Goal: Task Accomplishment & Management: Use online tool/utility

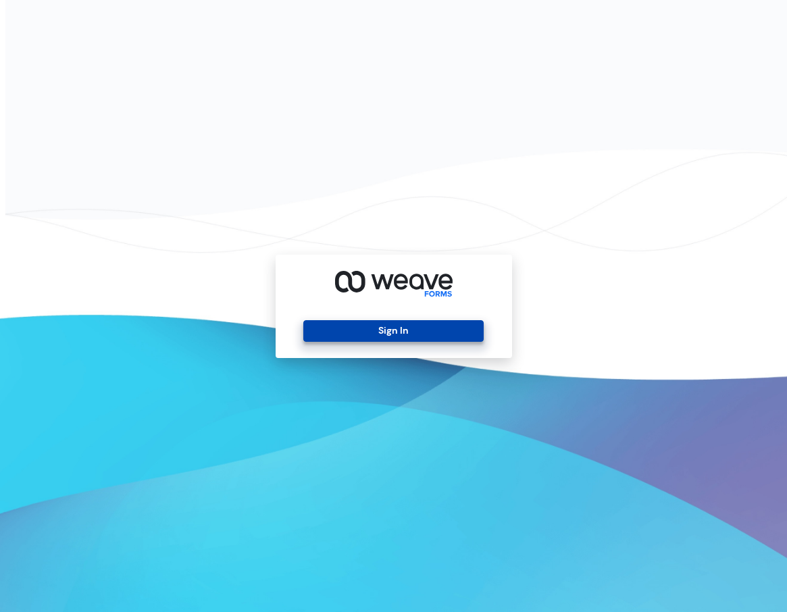
click at [382, 334] on button "Sign In" at bounding box center [393, 331] width 180 height 22
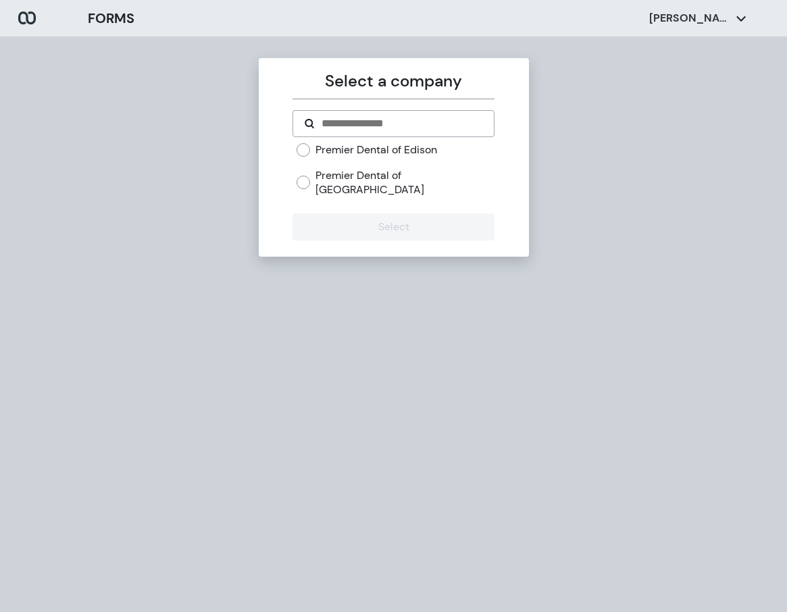
click at [311, 155] on div "Premier Dental of Edison" at bounding box center [395, 149] width 198 height 15
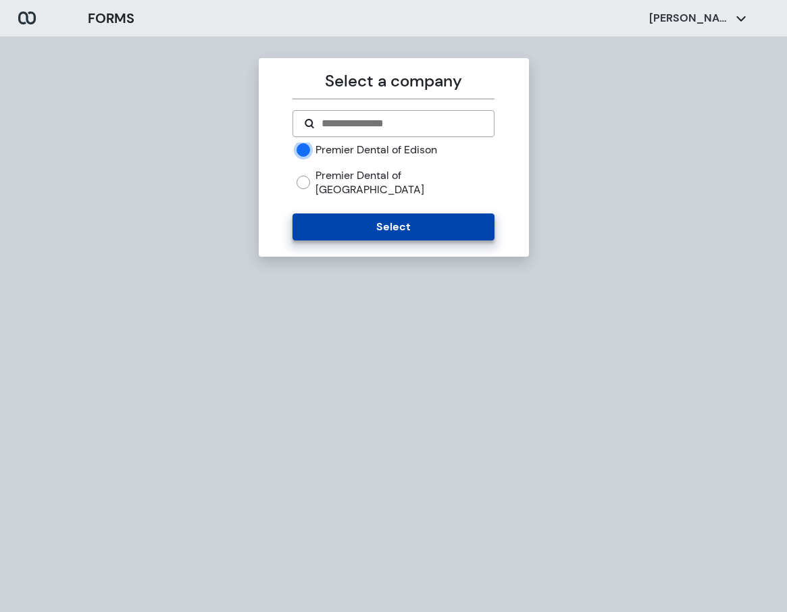
click at [368, 213] on button "Select" at bounding box center [393, 226] width 202 height 27
